Goal: Obtain resource: Obtain resource

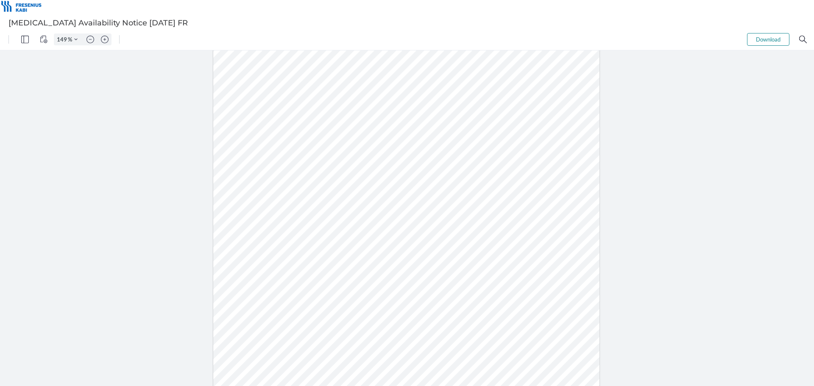
type input "174"
click at [406, 170] on div at bounding box center [406, 247] width 451 height 584
drag, startPoint x: 333, startPoint y: 189, endPoint x: 342, endPoint y: 208, distance: 21.0
click at [342, 208] on div at bounding box center [406, 247] width 451 height 584
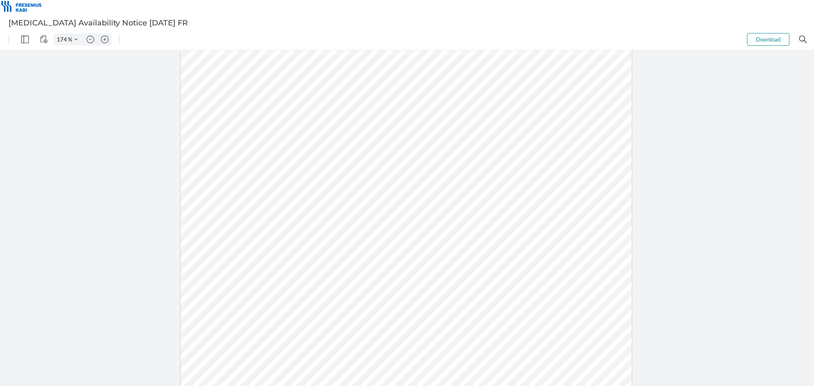
click at [381, 205] on div at bounding box center [406, 247] width 451 height 584
click at [355, 273] on div at bounding box center [406, 247] width 451 height 584
click at [360, 275] on div at bounding box center [406, 247] width 451 height 584
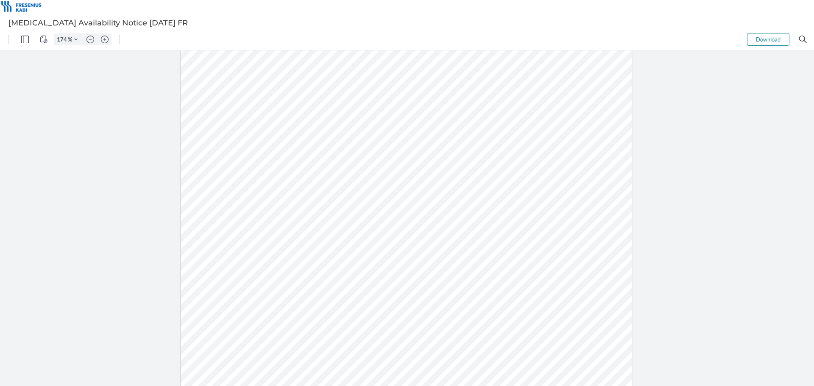
click at [360, 275] on div at bounding box center [406, 247] width 451 height 584
click at [356, 273] on div at bounding box center [406, 247] width 451 height 584
click at [359, 277] on div at bounding box center [406, 247] width 451 height 584
click at [555, 270] on div at bounding box center [406, 247] width 451 height 584
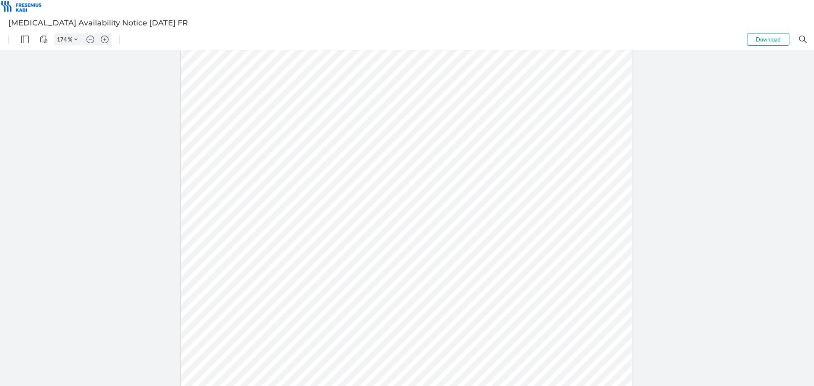
drag, startPoint x: 564, startPoint y: 273, endPoint x: 534, endPoint y: 264, distance: 30.9
click at [534, 264] on div at bounding box center [406, 247] width 451 height 584
click at [517, 264] on div at bounding box center [406, 247] width 451 height 584
drag, startPoint x: 517, startPoint y: 267, endPoint x: 577, endPoint y: 281, distance: 61.7
click at [577, 281] on div at bounding box center [406, 247] width 451 height 584
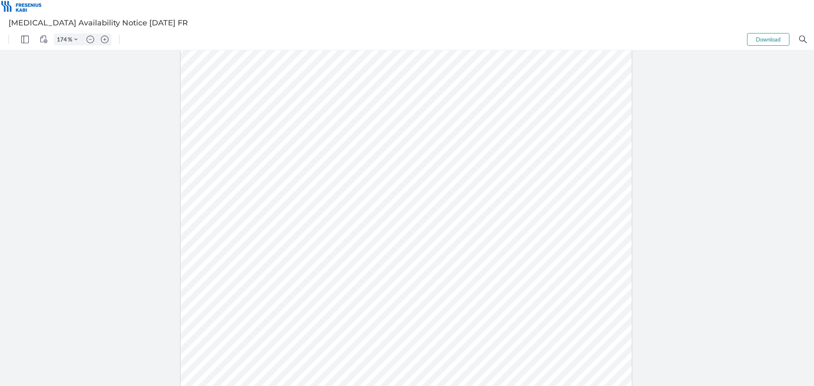
click at [578, 281] on div at bounding box center [406, 247] width 451 height 584
drag, startPoint x: 535, startPoint y: 279, endPoint x: 417, endPoint y: 271, distance: 118.9
click at [419, 273] on div at bounding box center [406, 248] width 457 height 590
drag, startPoint x: 353, startPoint y: 273, endPoint x: 580, endPoint y: 284, distance: 227.4
click at [580, 284] on div at bounding box center [406, 247] width 451 height 584
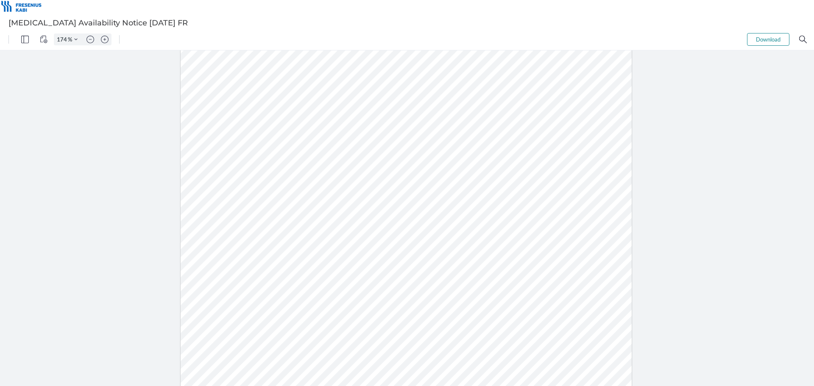
click at [580, 284] on div at bounding box center [406, 247] width 451 height 584
drag, startPoint x: 570, startPoint y: 281, endPoint x: 527, endPoint y: 274, distance: 43.8
click at [527, 274] on div at bounding box center [406, 248] width 457 height 590
drag, startPoint x: 515, startPoint y: 265, endPoint x: 568, endPoint y: 281, distance: 55.9
click at [568, 281] on div at bounding box center [406, 247] width 451 height 584
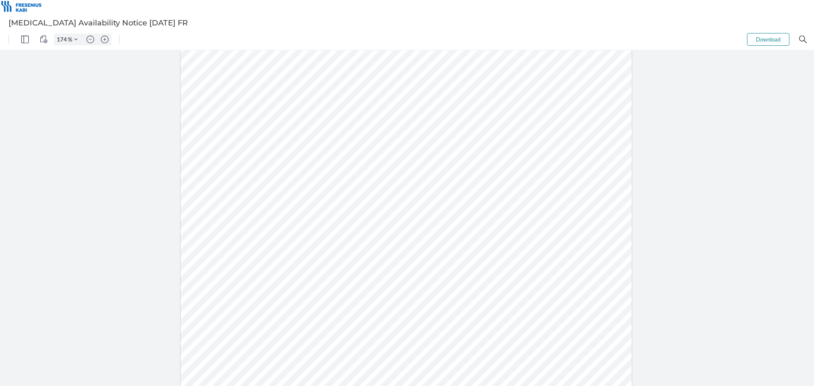
click at [533, 270] on div at bounding box center [406, 247] width 451 height 584
drag, startPoint x: 551, startPoint y: 270, endPoint x: 547, endPoint y: 265, distance: 6.1
click at [547, 265] on div at bounding box center [406, 247] width 451 height 584
click at [508, 262] on div at bounding box center [406, 247] width 451 height 584
